Goal: Obtain resource: Download file/media

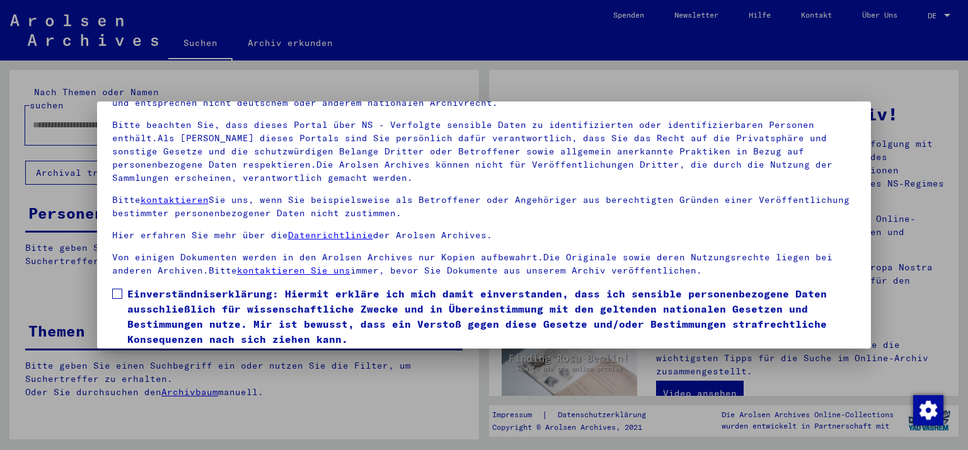
scroll to position [108, 0]
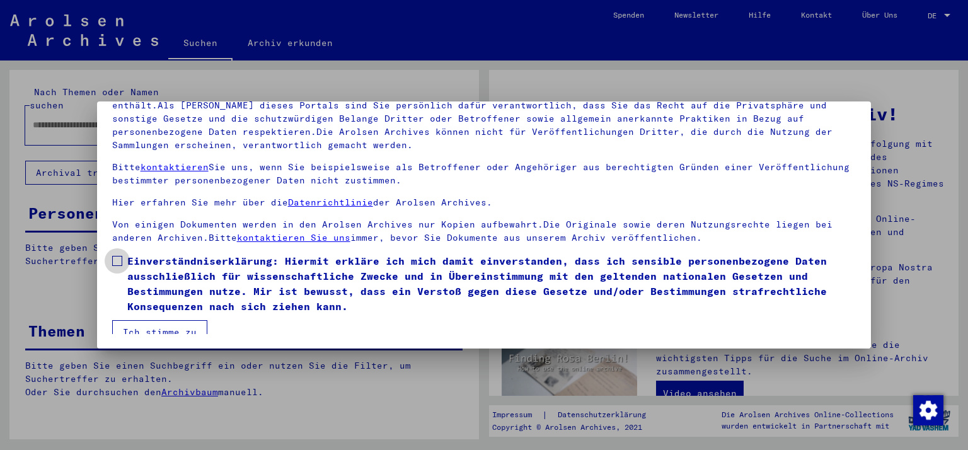
click at [115, 259] on span at bounding box center [117, 261] width 10 height 10
click at [145, 331] on button "Ich stimme zu" at bounding box center [159, 332] width 95 height 24
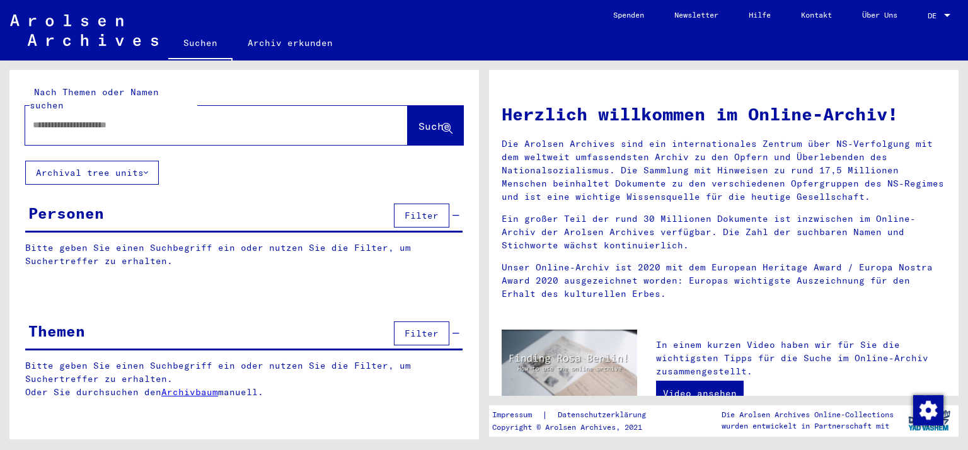
click at [205, 118] on input "text" at bounding box center [201, 124] width 337 height 13
type input "**********"
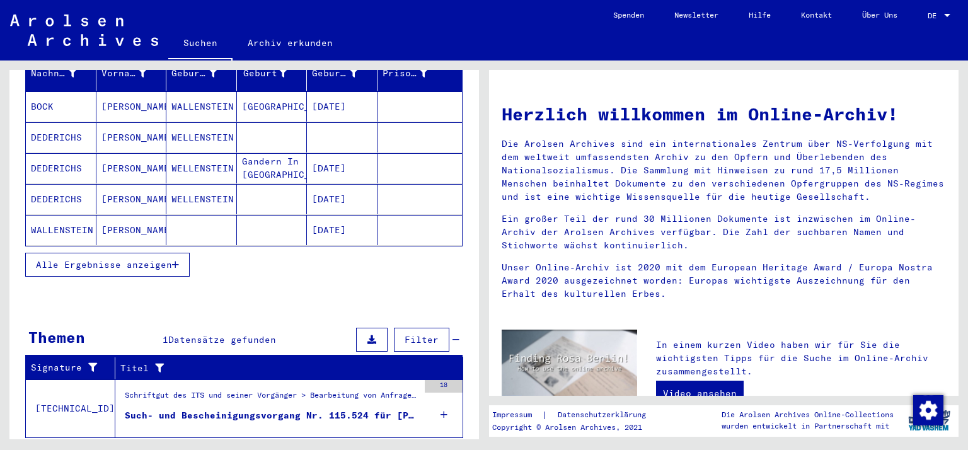
scroll to position [196, 0]
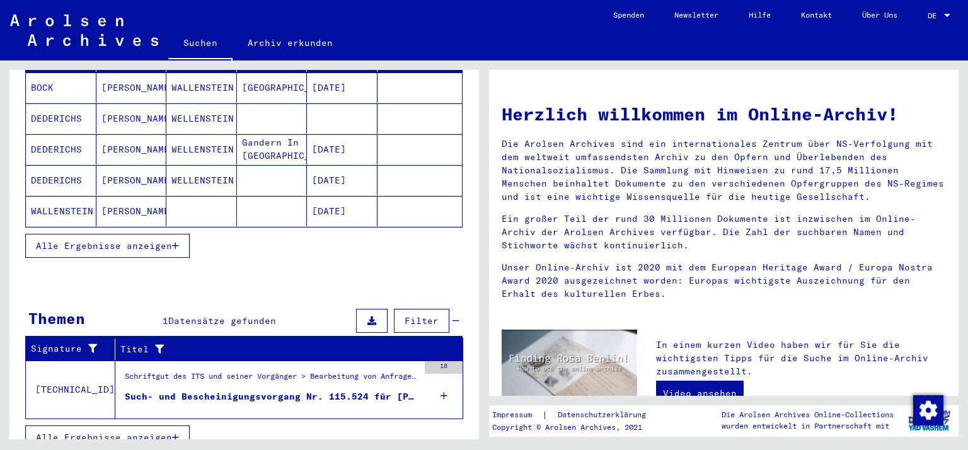
click at [255, 390] on div "Such- und Bescheinigungsvorgang Nr. 115.524 für [PERSON_NAME] geboren [DEMOGRAP…" at bounding box center [272, 396] width 294 height 13
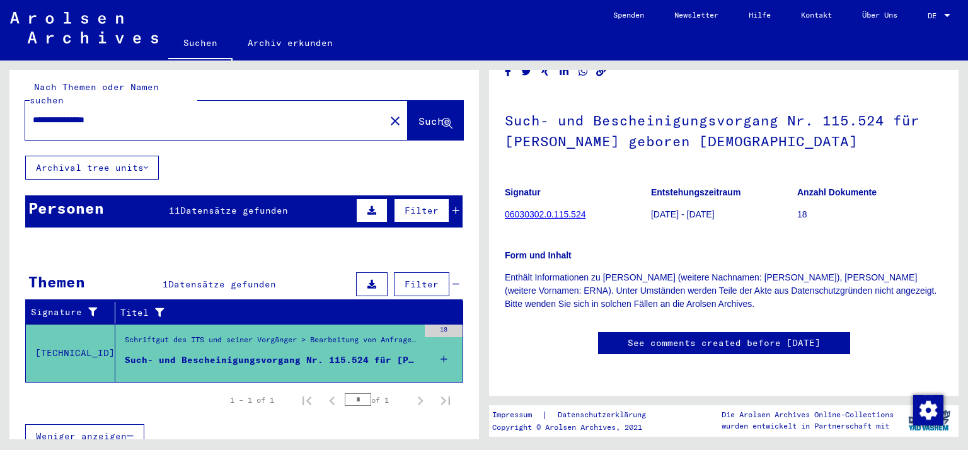
scroll to position [72, 0]
click at [530, 209] on link "06030302.0.115.524" at bounding box center [545, 214] width 81 height 10
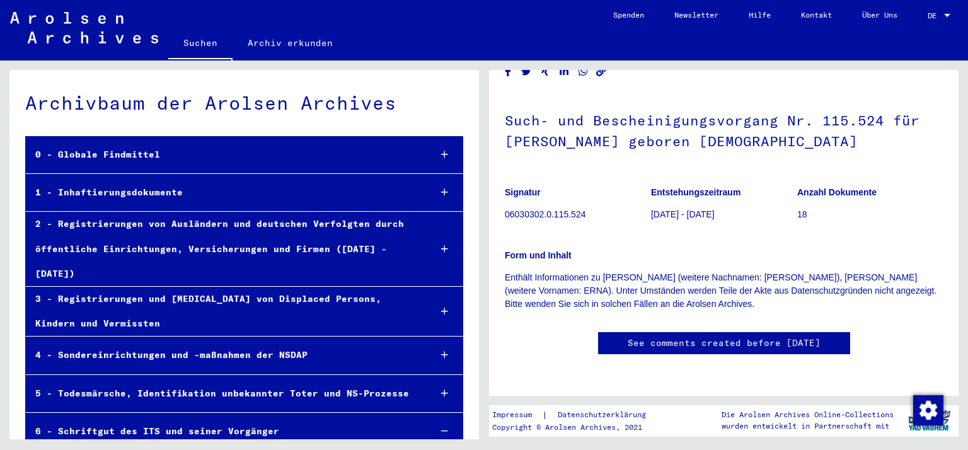
scroll to position [16, 0]
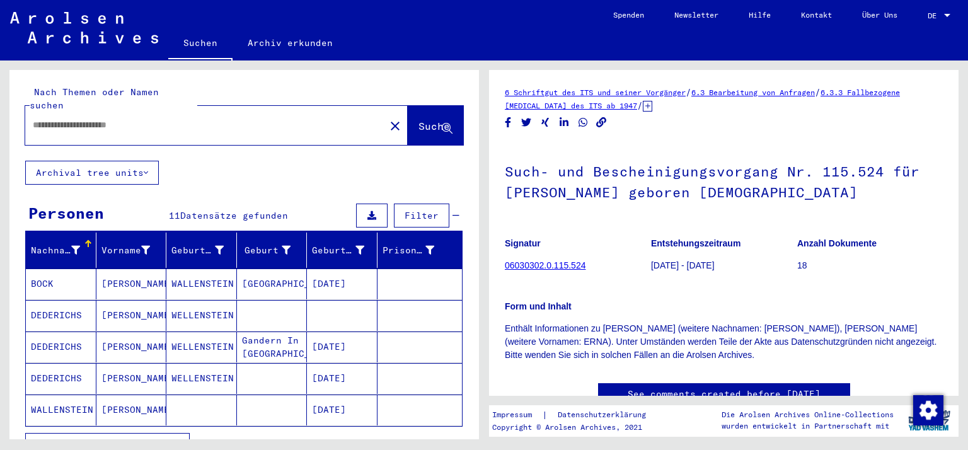
type input "*******"
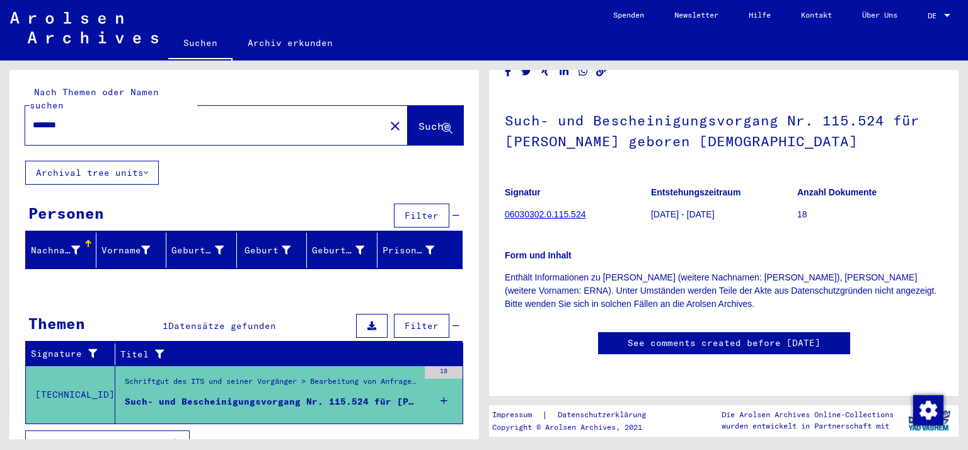
scroll to position [388, 0]
click at [197, 395] on div "Such- und Bescheinigungsvorgang Nr. 115.524 für [PERSON_NAME] geboren [DEMOGRAP…" at bounding box center [272, 401] width 294 height 13
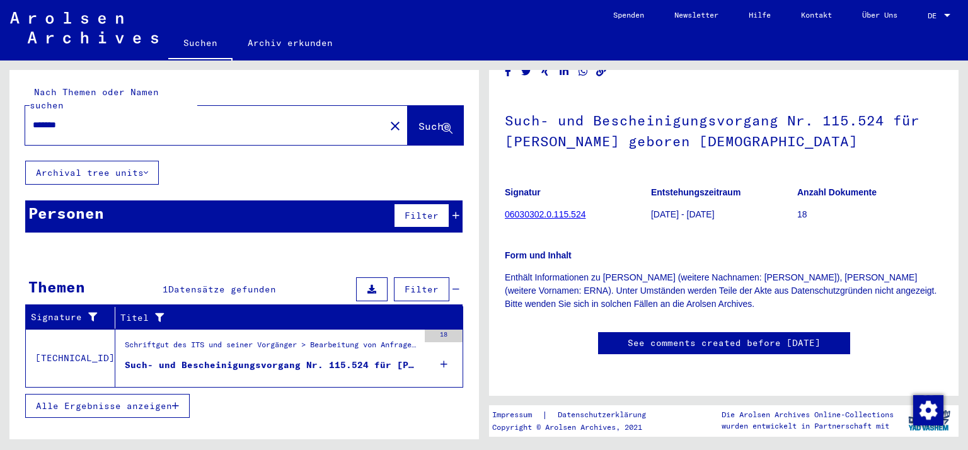
click at [330, 408] on div "Alle Ergebnisse anzeigen" at bounding box center [244, 406] width 438 height 37
click at [376, 285] on icon at bounding box center [371, 289] width 9 height 9
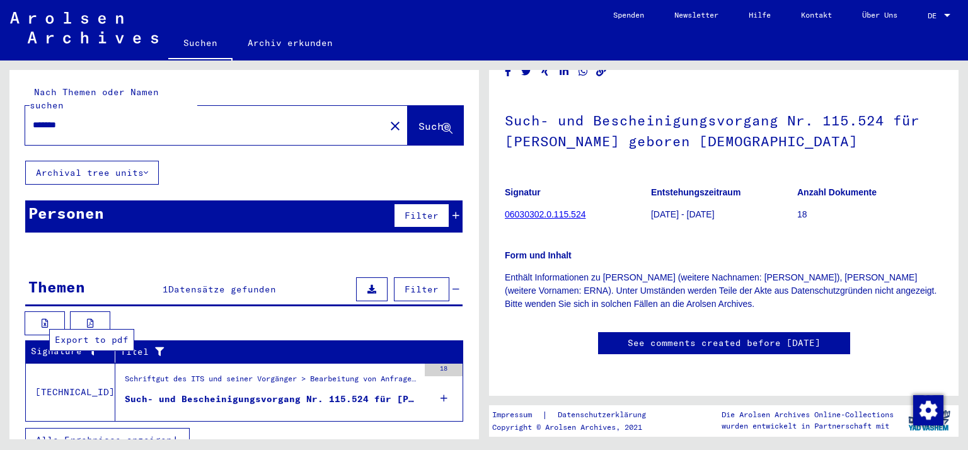
click at [91, 319] on icon at bounding box center [90, 323] width 7 height 9
click at [49, 311] on button at bounding box center [45, 323] width 40 height 24
click at [641, 22] on link "Spenden" at bounding box center [628, 15] width 61 height 30
